Goal: Information Seeking & Learning: Learn about a topic

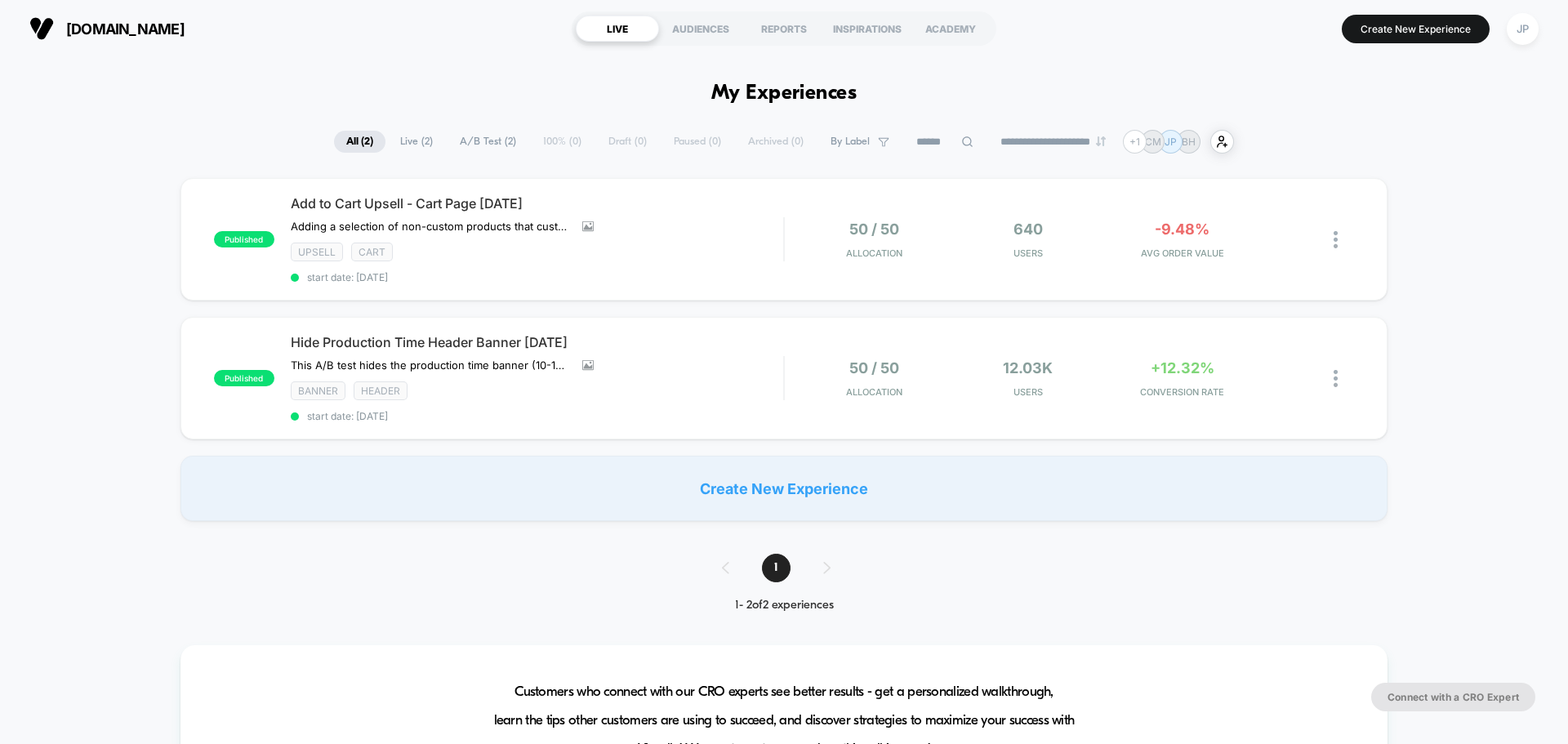
click at [1451, 243] on div "published Add to Cart Upsell - Cart Page [DATE] Adding a selection of non-custo…" at bounding box center [784, 349] width 1568 height 343
click at [991, 343] on div "published Hide Production Time Header Banner [DATE] This A/B test hides the pro…" at bounding box center [784, 377] width 1207 height 122
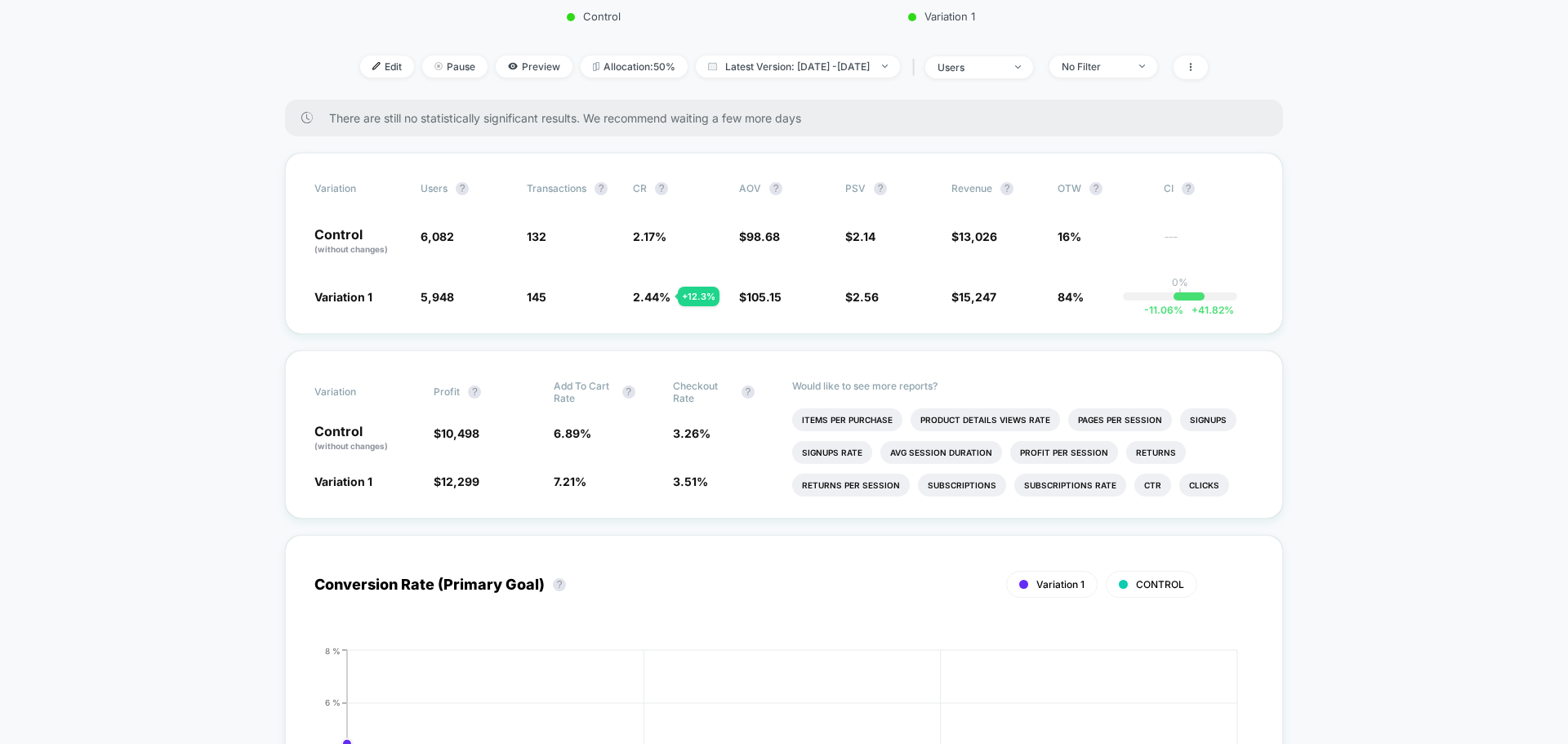
scroll to position [572, 0]
drag, startPoint x: 1500, startPoint y: 286, endPoint x: 1493, endPoint y: 308, distance: 23.1
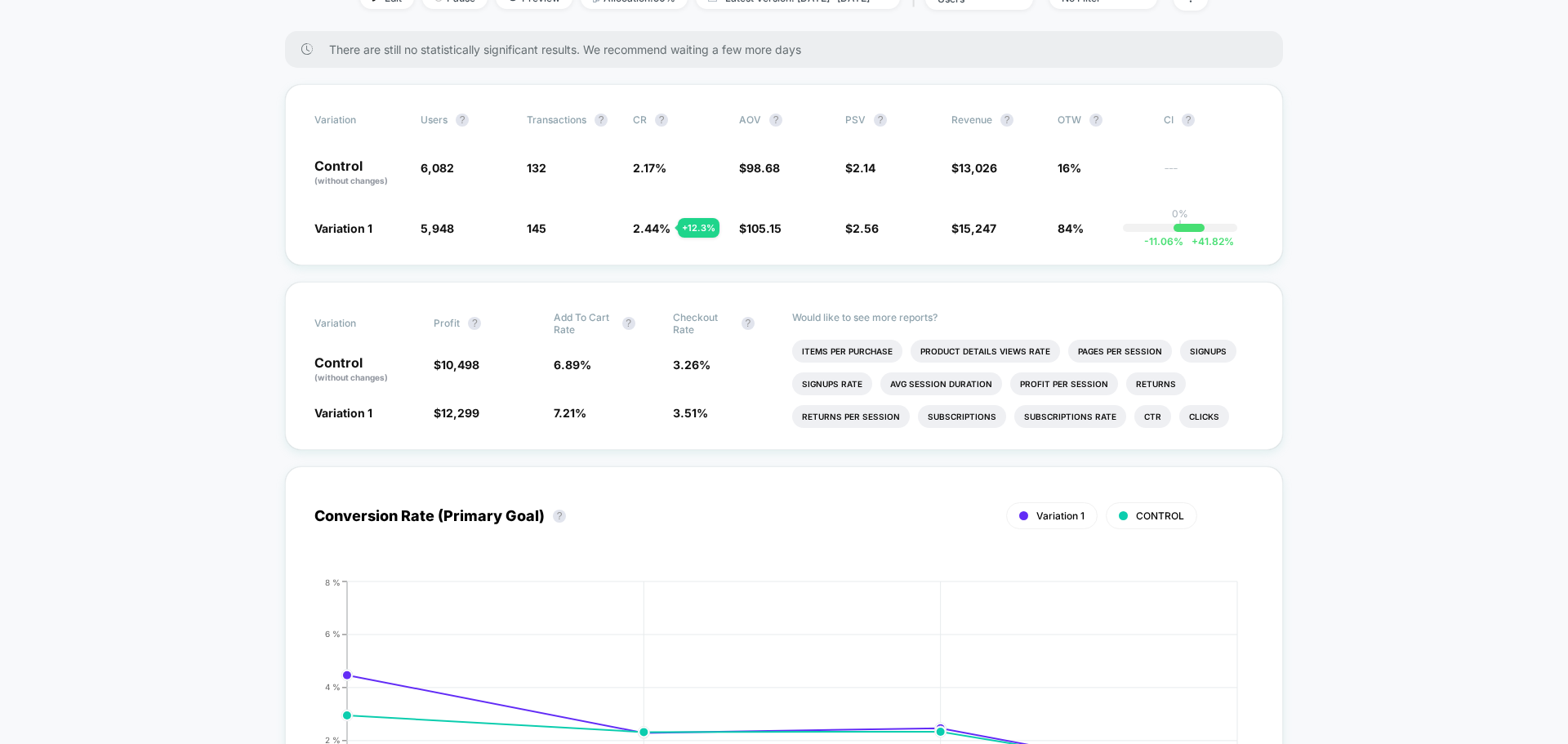
scroll to position [653, 0]
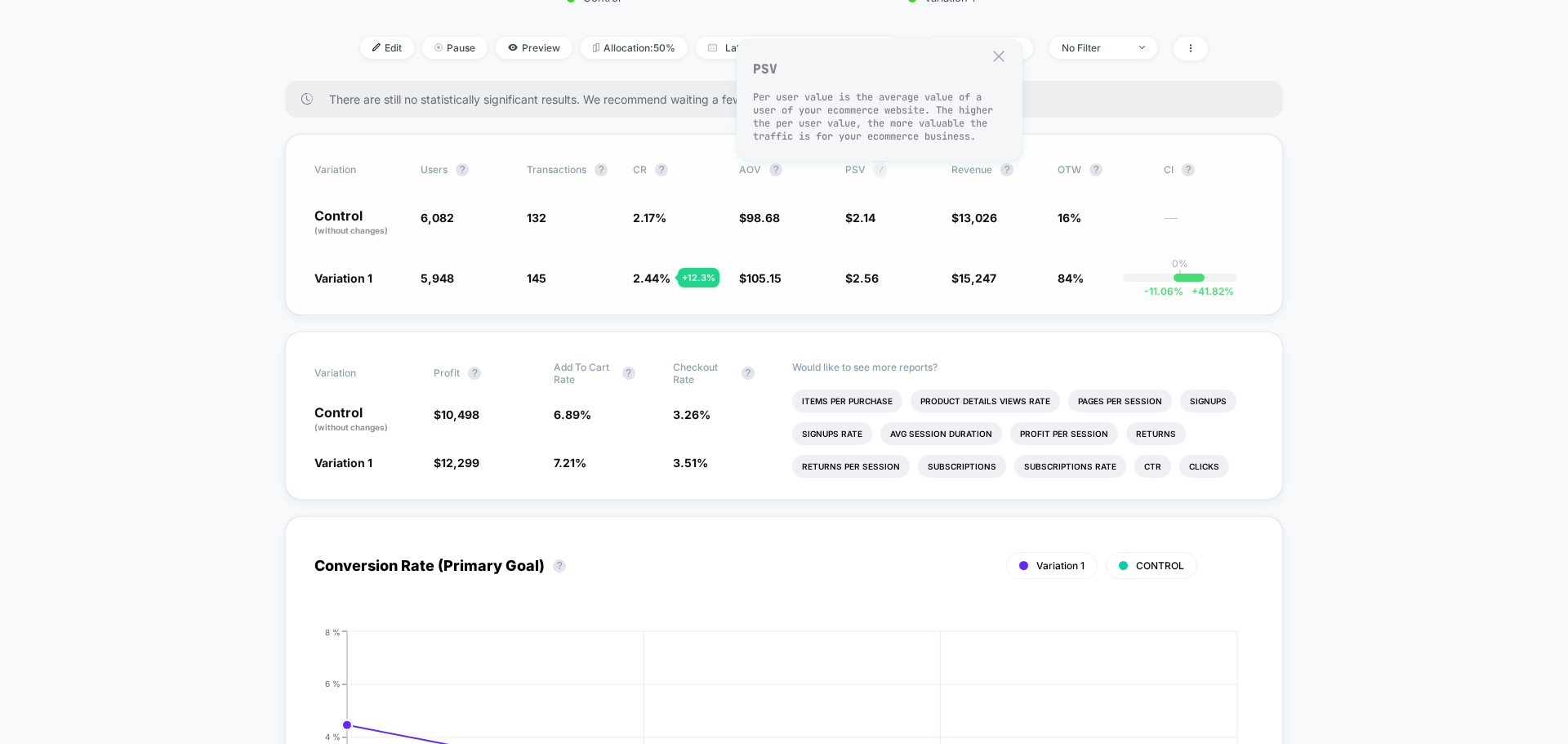
scroll to position [572, 0]
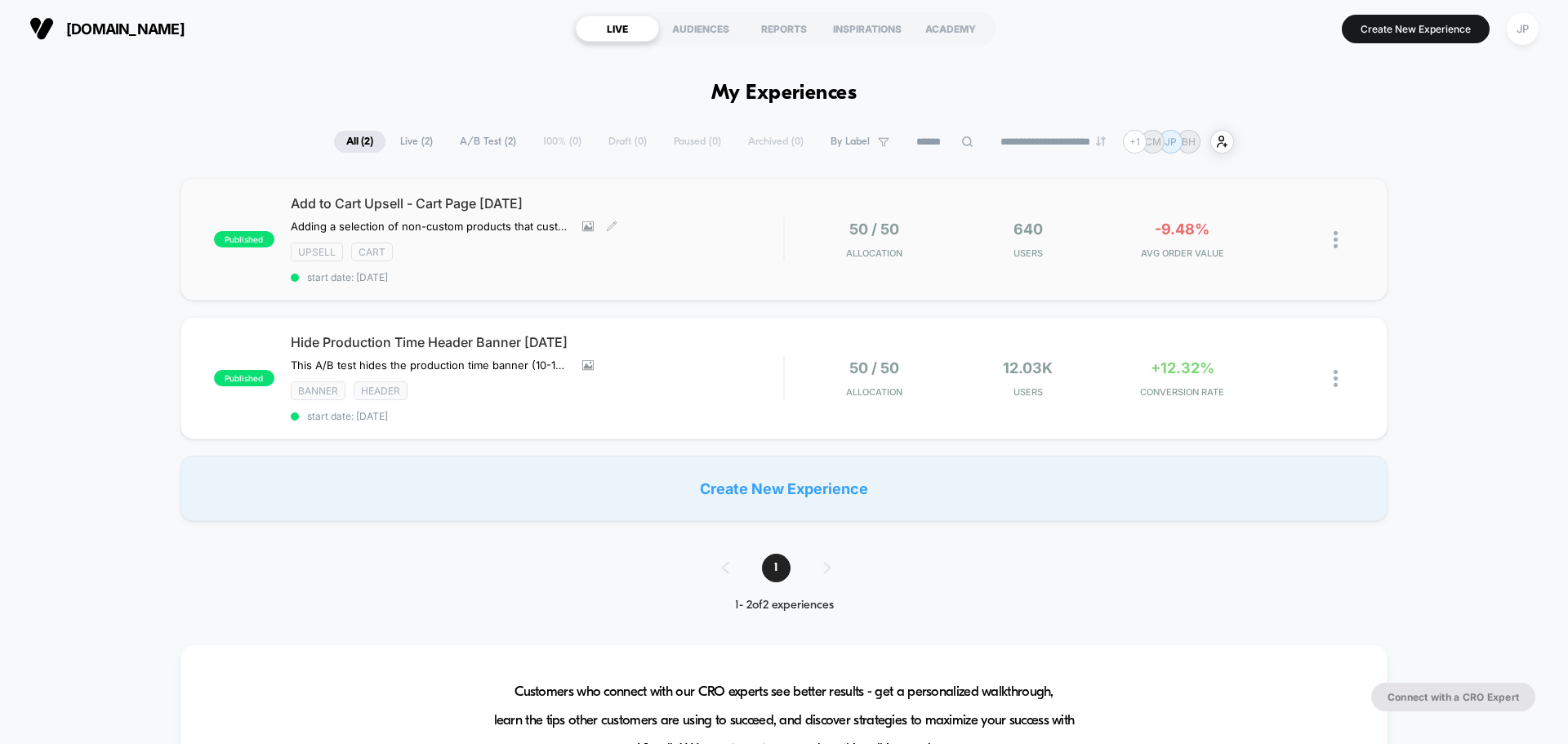
click at [725, 254] on div "Upsell Cart" at bounding box center [537, 252] width 492 height 19
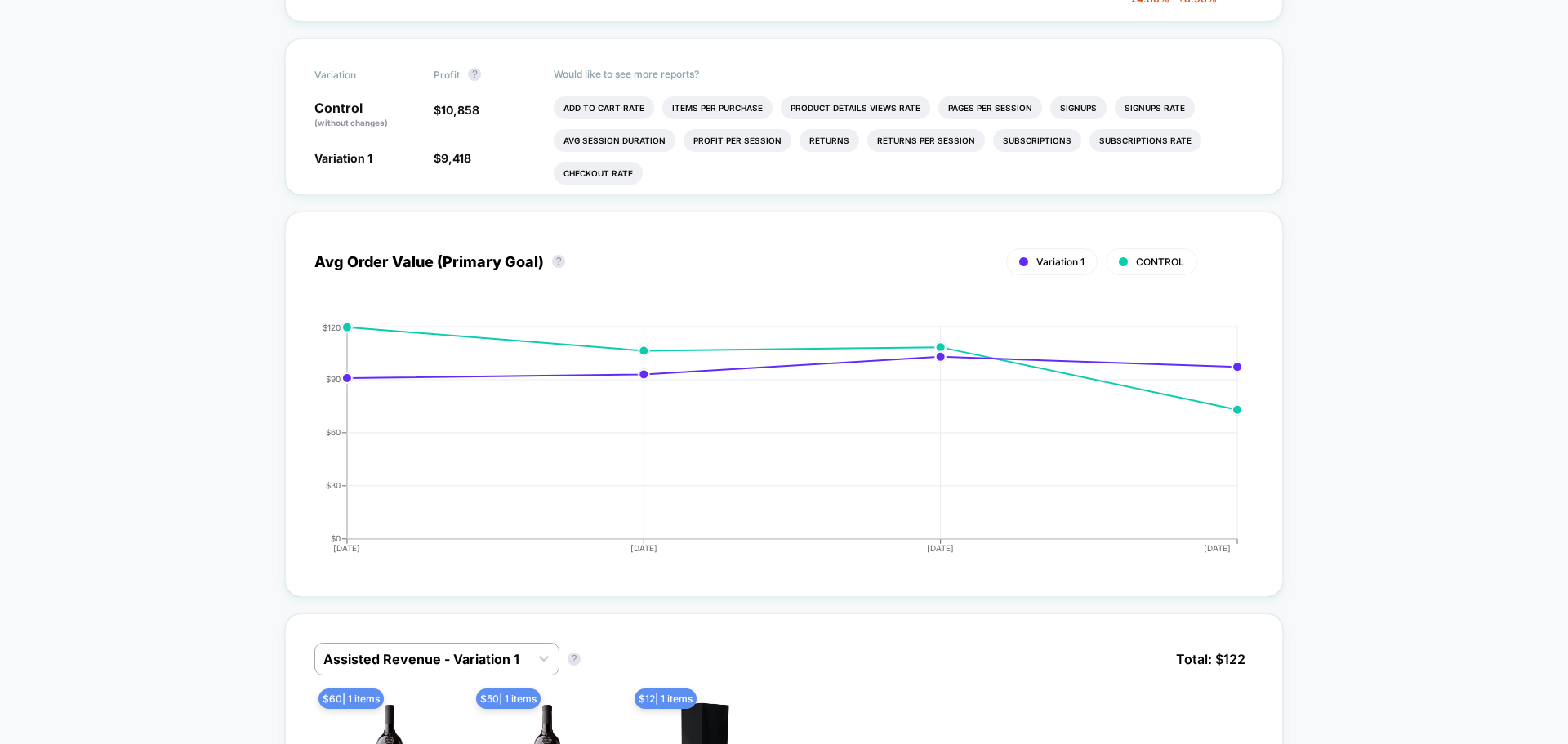
scroll to position [898, 0]
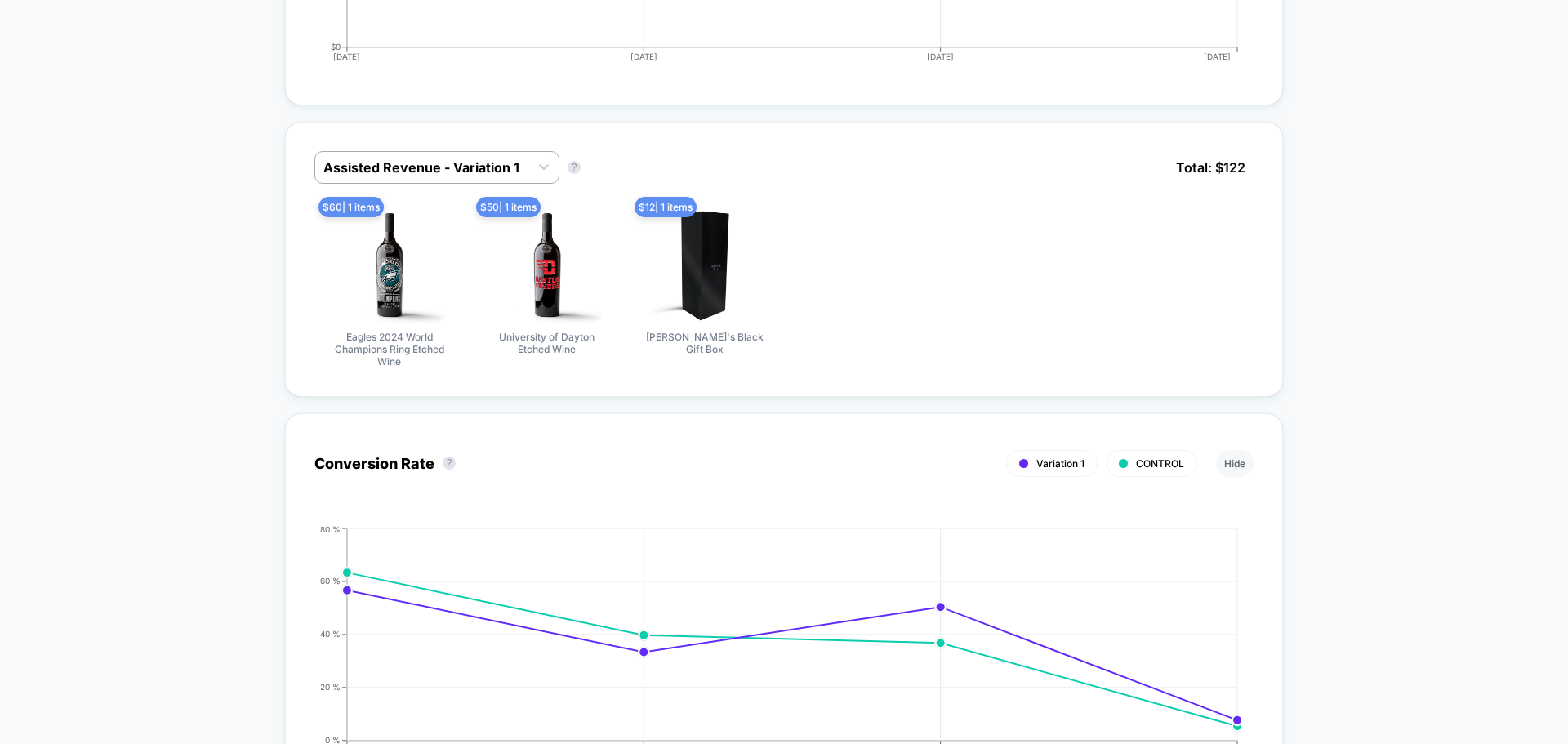
scroll to position [1469, 0]
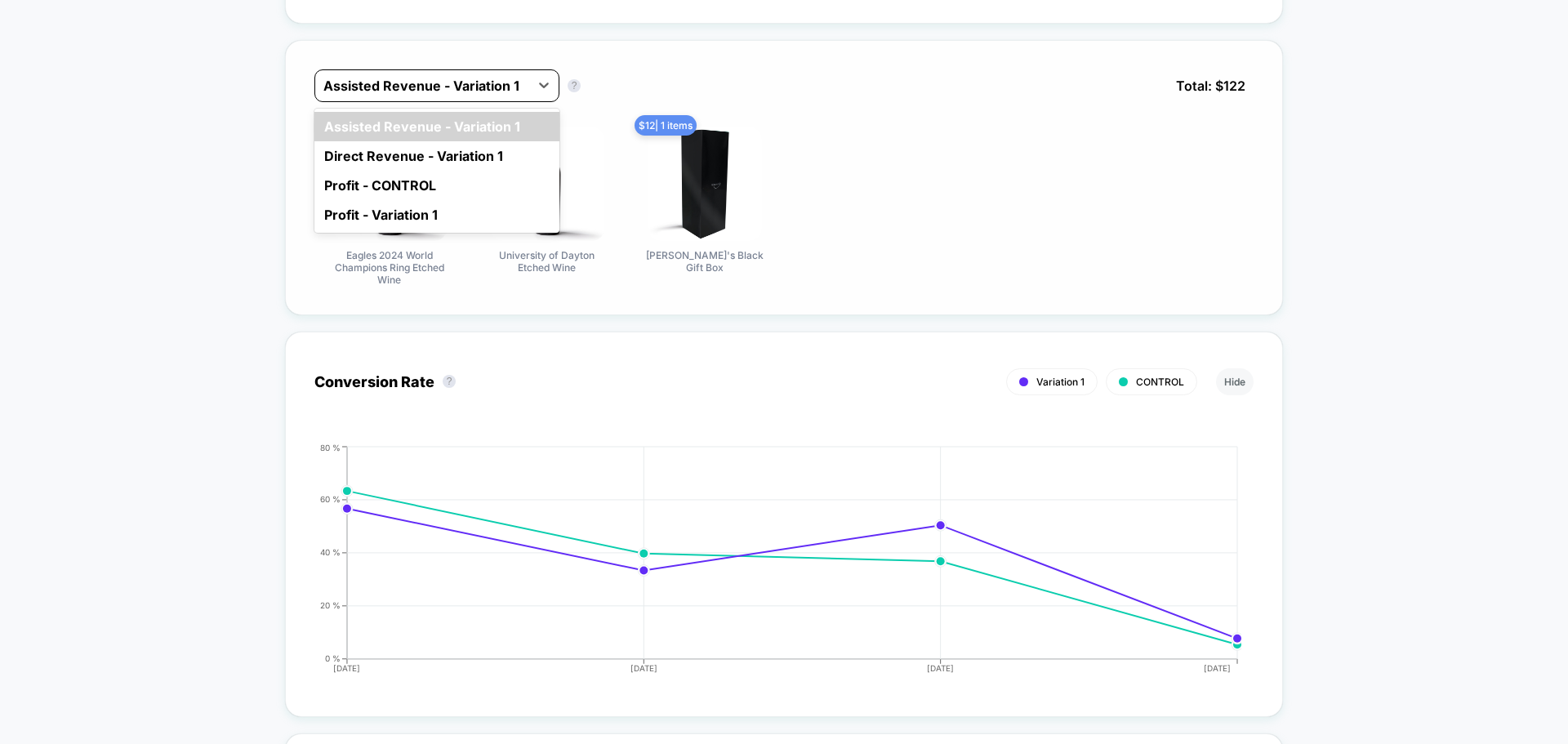
click at [493, 88] on div at bounding box center [422, 86] width 198 height 20
click at [425, 154] on div "Direct Revenue - Variation 1" at bounding box center [437, 156] width 245 height 30
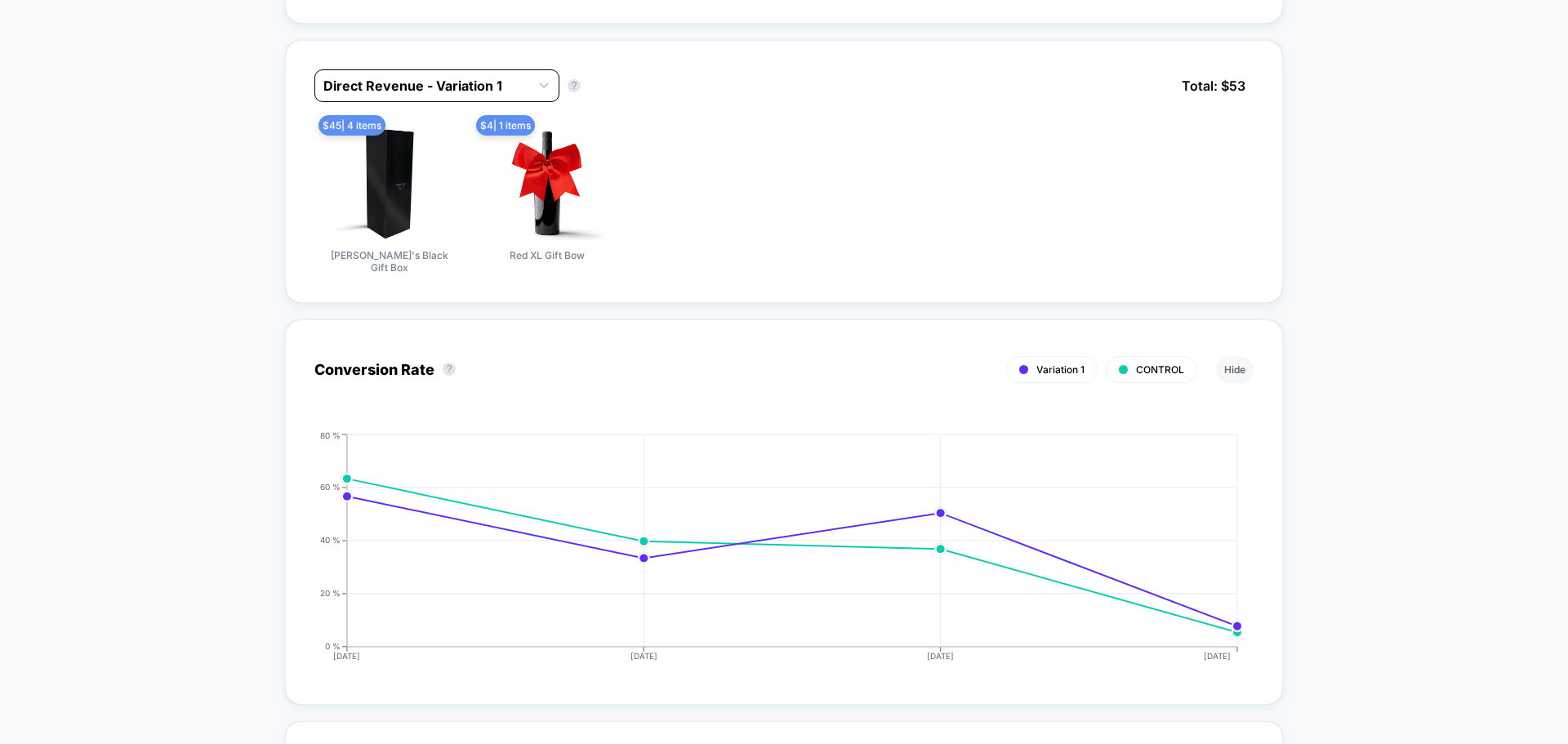
click at [448, 85] on div at bounding box center [422, 86] width 198 height 20
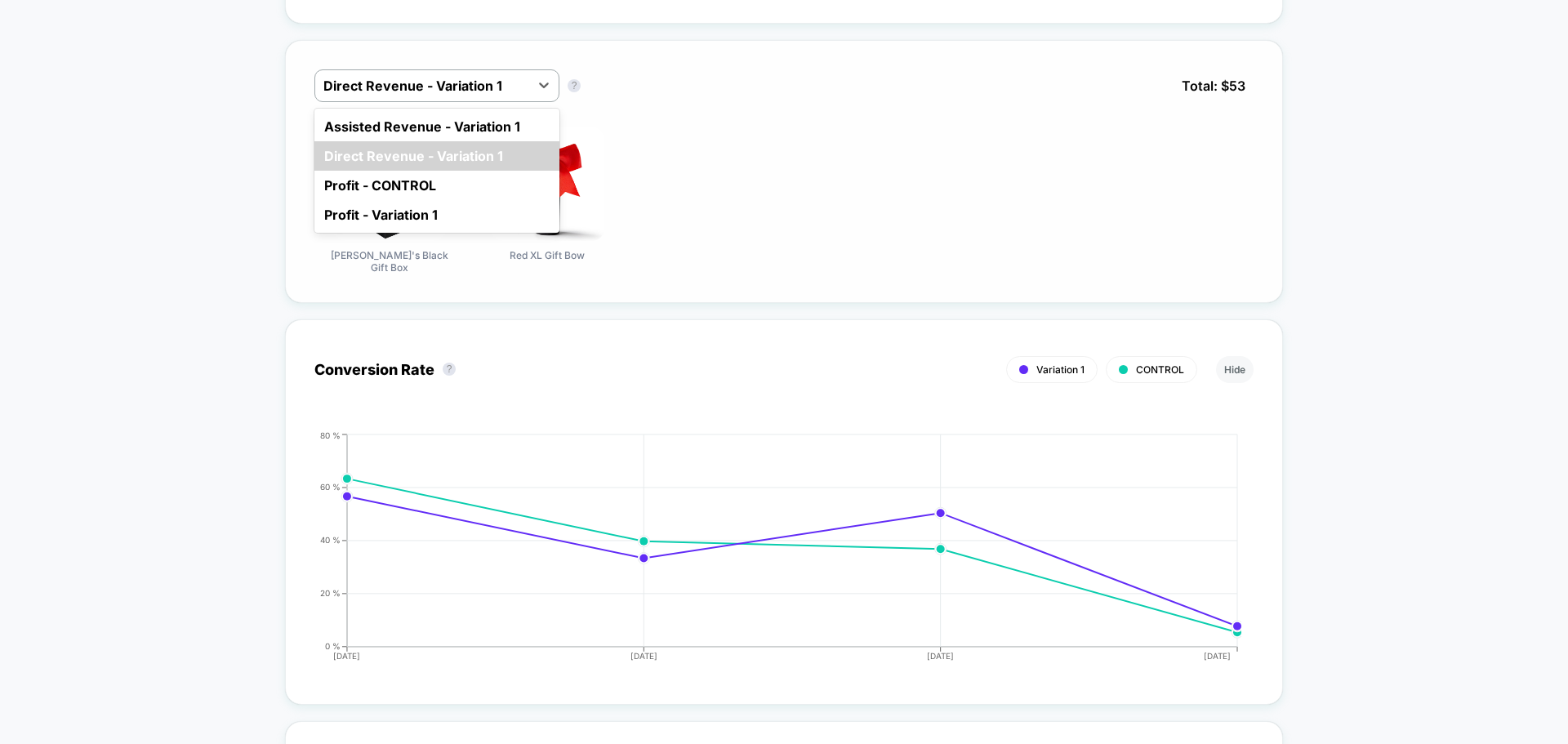
click at [413, 181] on div "Profit - CONTROL" at bounding box center [437, 185] width 245 height 30
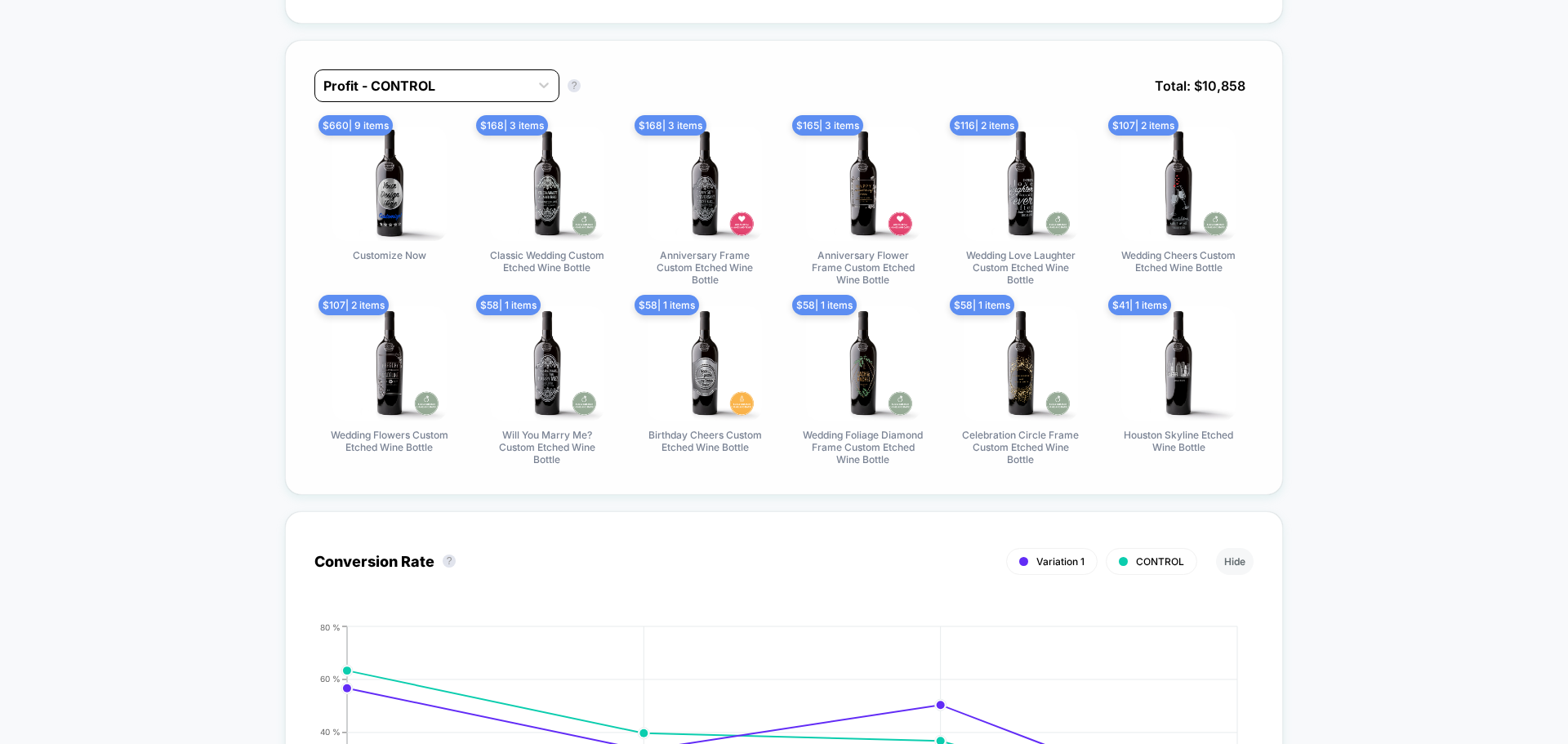
click at [439, 84] on div at bounding box center [422, 86] width 198 height 20
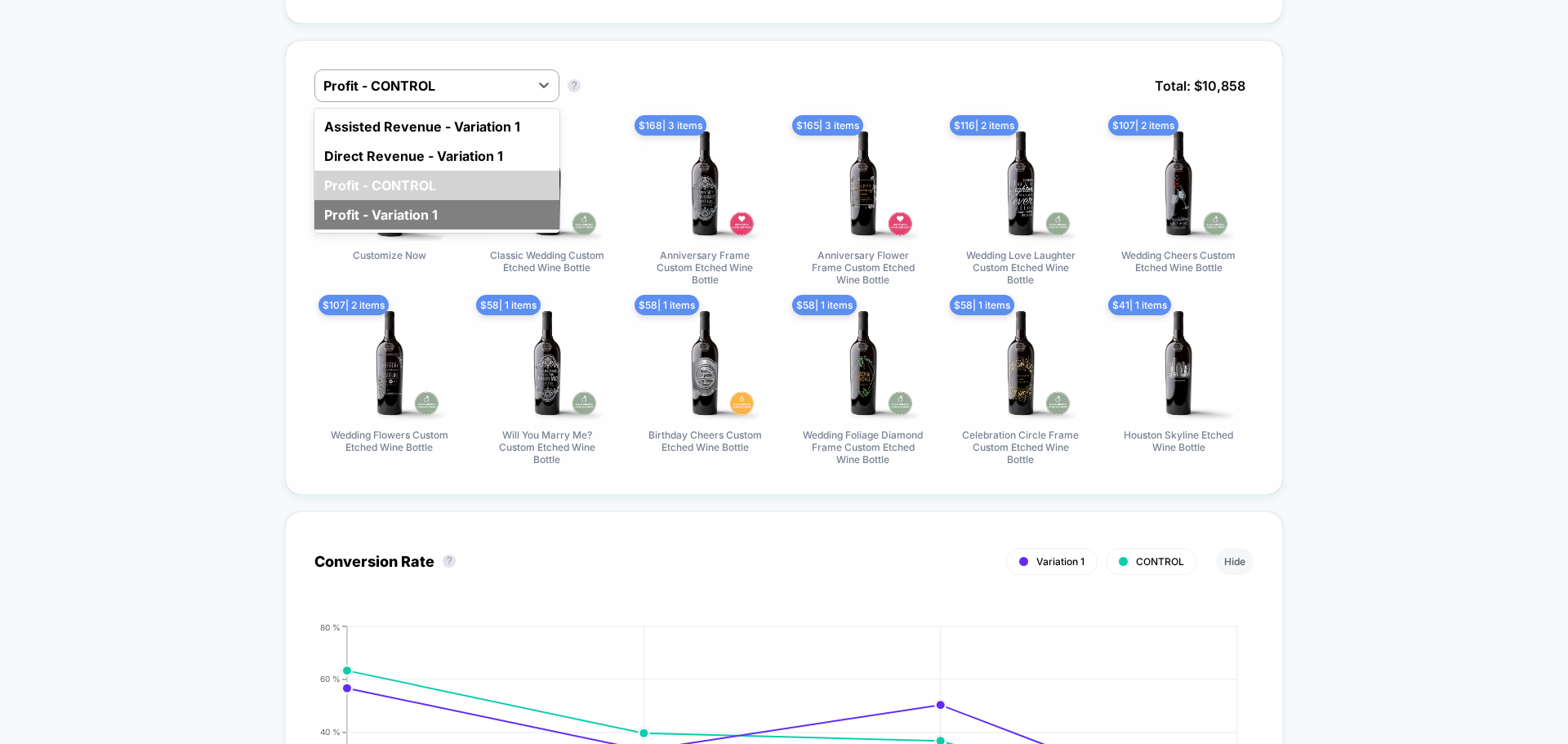
click at [431, 223] on div "Profit - Variation 1" at bounding box center [437, 215] width 245 height 30
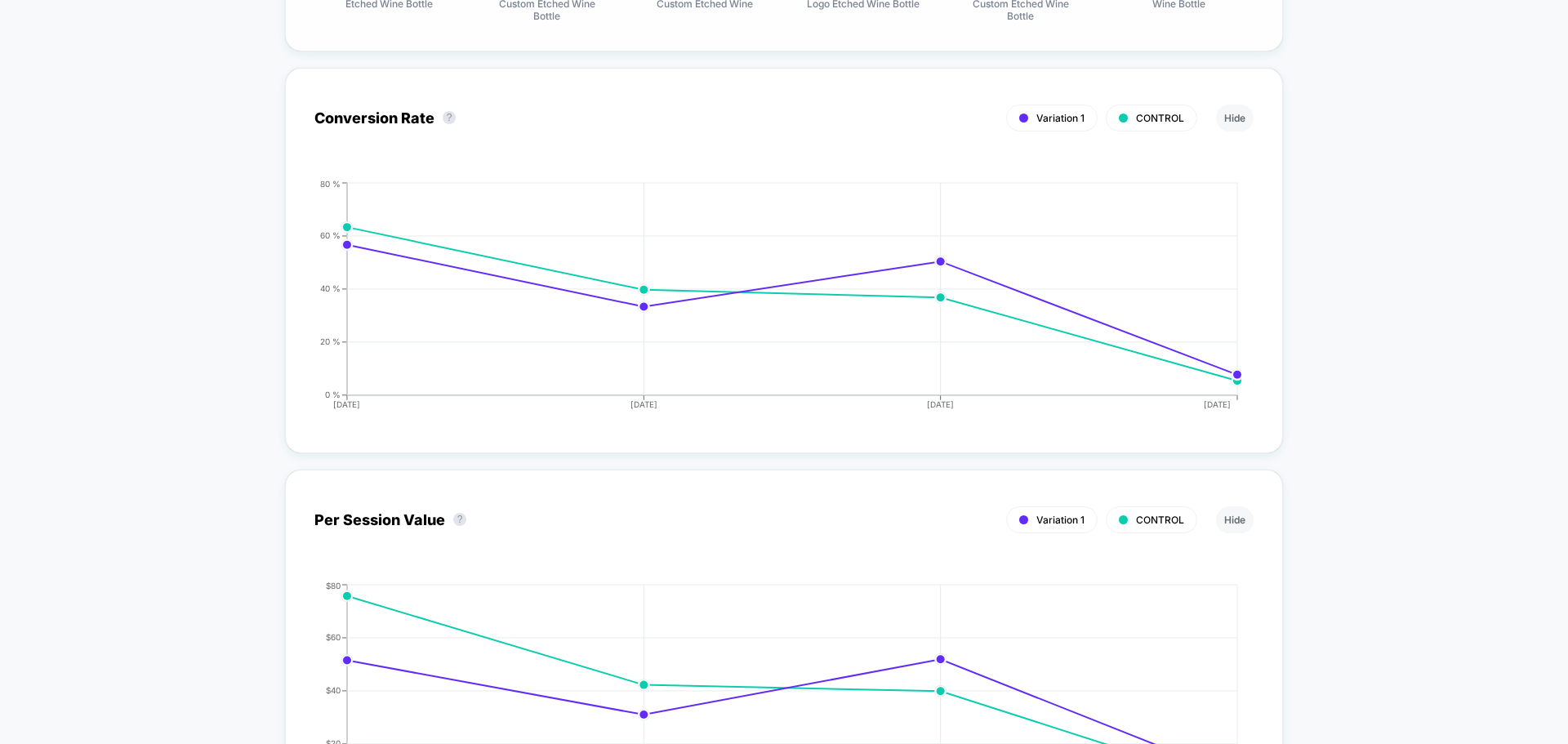
scroll to position [1959, 0]
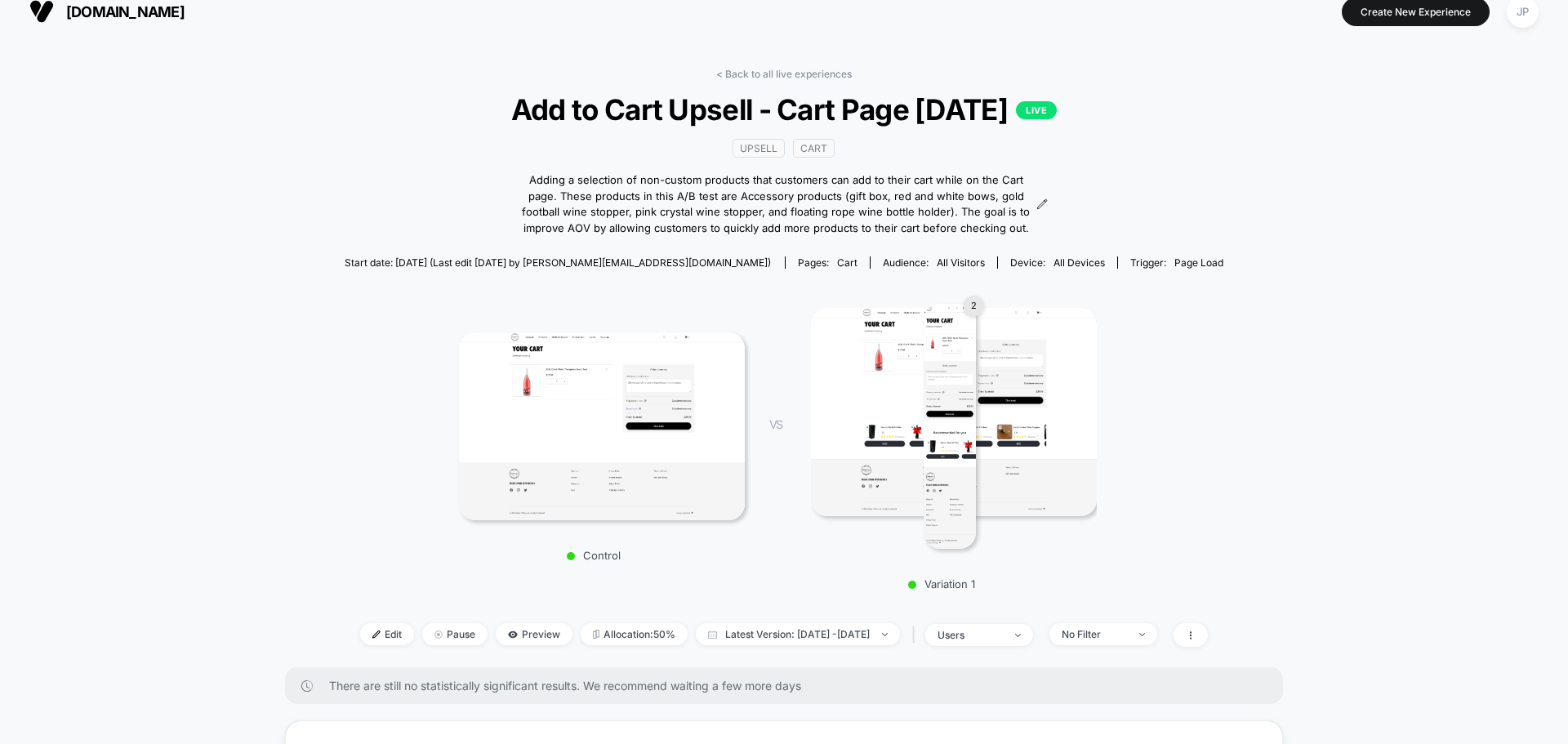
scroll to position [0, 0]
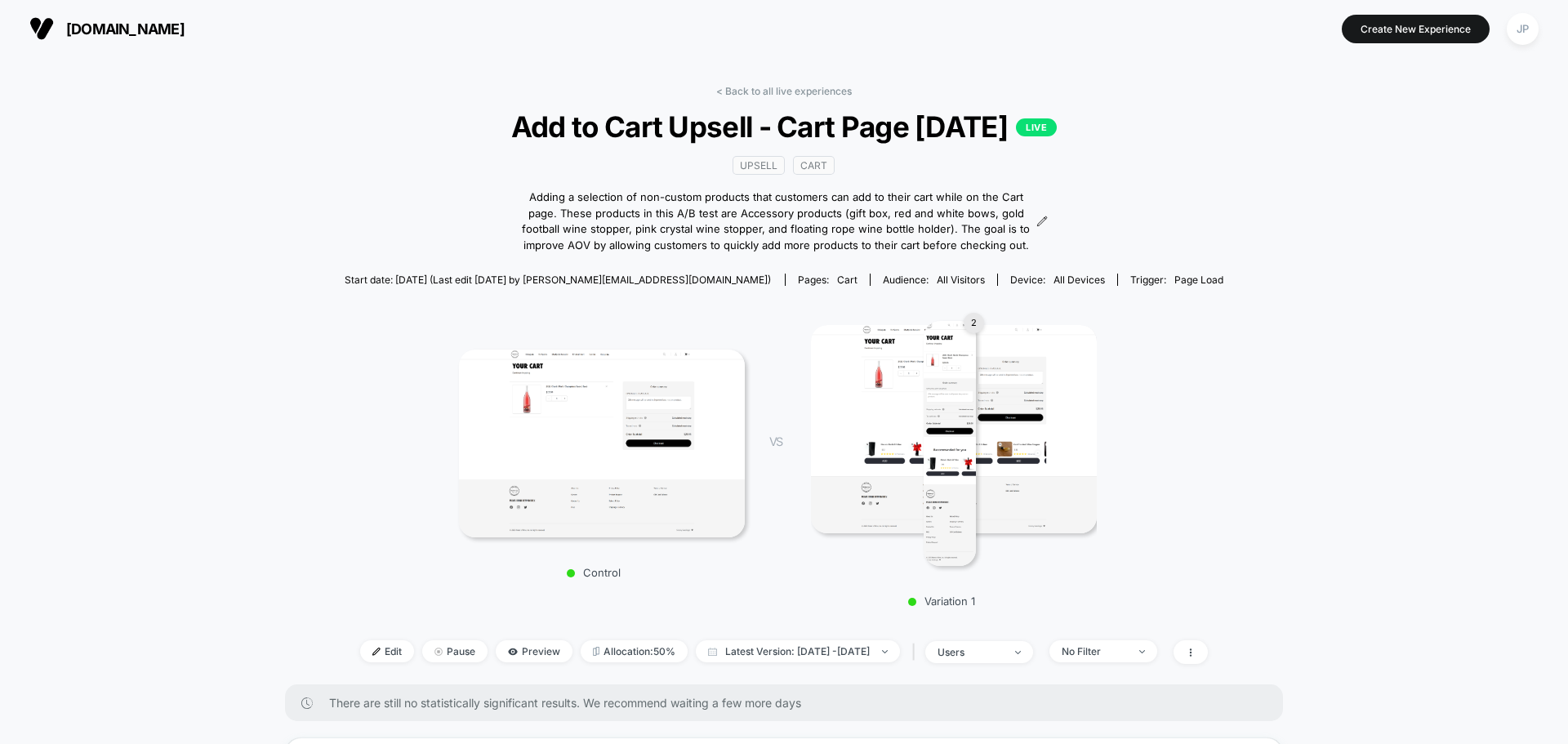
drag, startPoint x: 1368, startPoint y: 375, endPoint x: 1357, endPoint y: 490, distance: 115.5
click at [1174, 281] on span "Page Load" at bounding box center [1199, 279] width 49 height 12
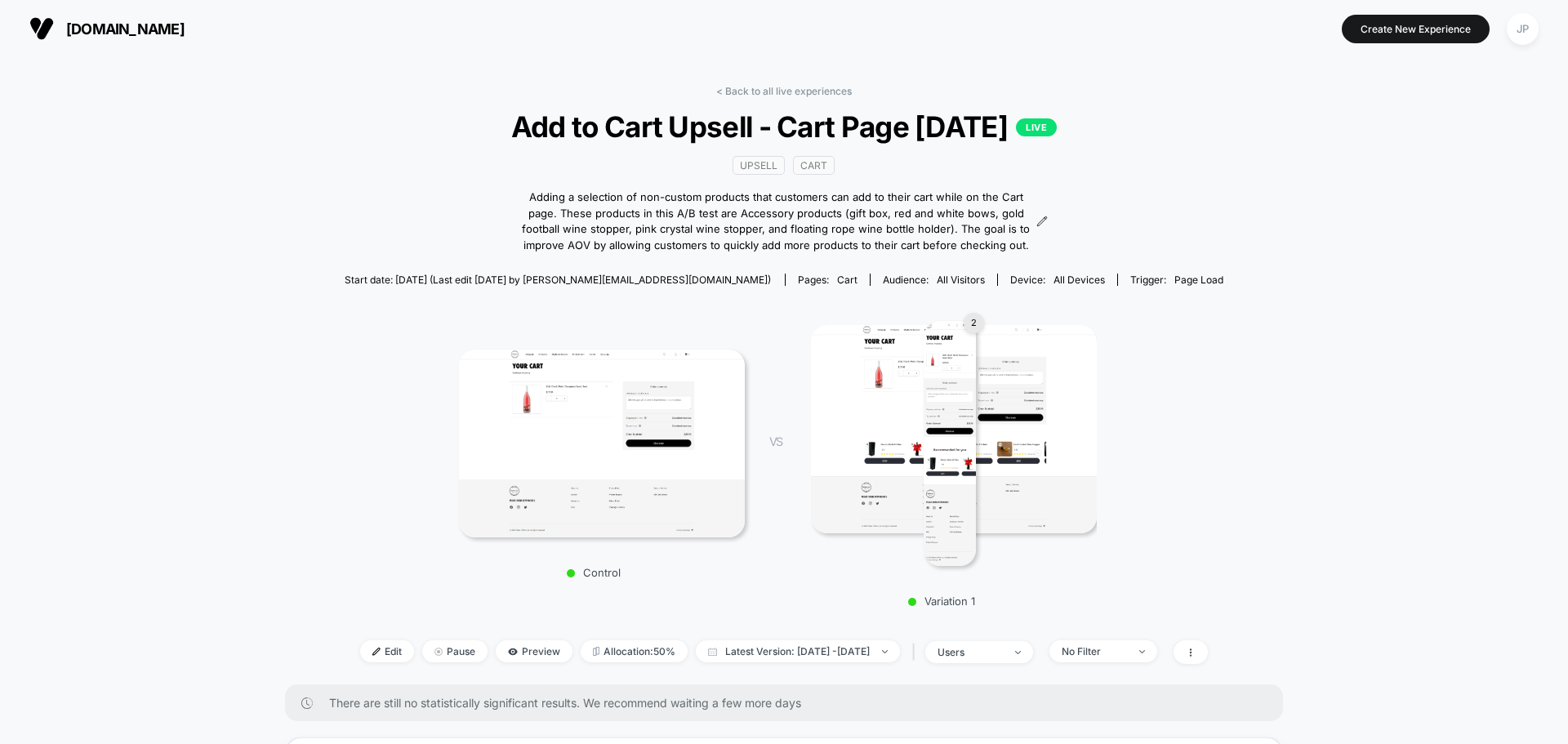
drag, startPoint x: 1168, startPoint y: 410, endPoint x: 929, endPoint y: 1099, distance: 729.3
click at [793, 85] on link "< Back to all live experiences" at bounding box center [784, 90] width 135 height 12
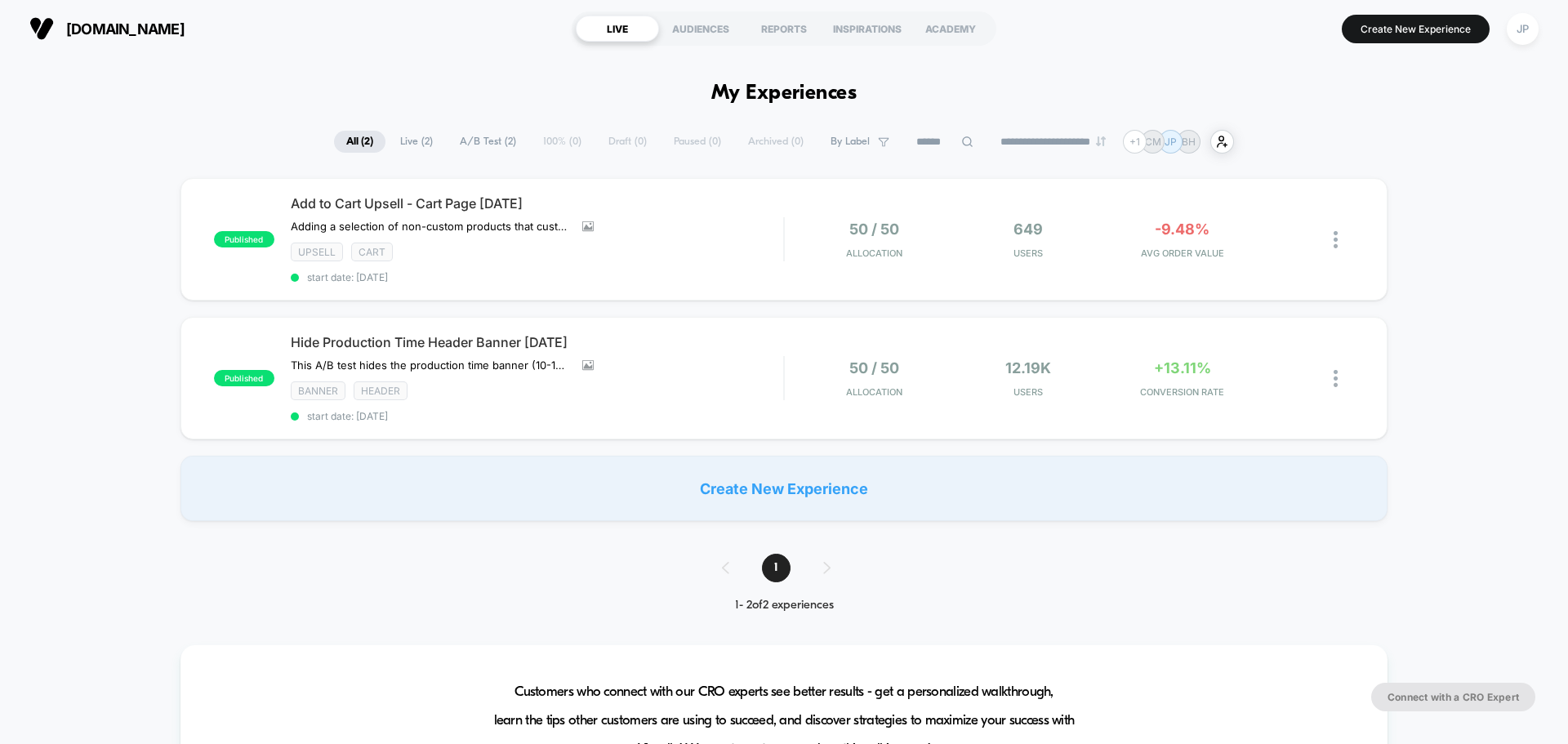
click at [1430, 190] on div "published Add to Cart Upsell - Cart Page [DATE] Adding a selection of non-custo…" at bounding box center [784, 349] width 1568 height 343
click at [1485, 258] on div "published Add to Cart Upsell - Cart Page [DATE] Adding a selection of non-custo…" at bounding box center [784, 349] width 1568 height 343
